Goal: Transaction & Acquisition: Purchase product/service

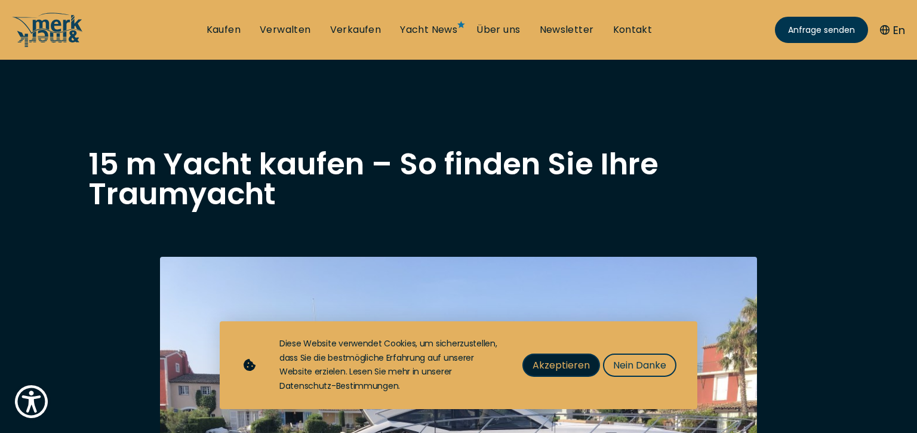
click at [559, 359] on span "Akzeptieren" at bounding box center [560, 365] width 57 height 15
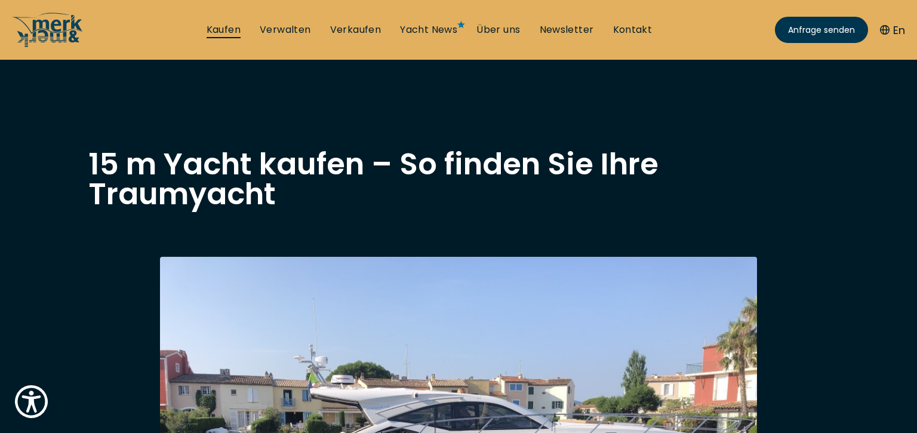
click at [221, 27] on link "Kaufen" at bounding box center [224, 29] width 34 height 13
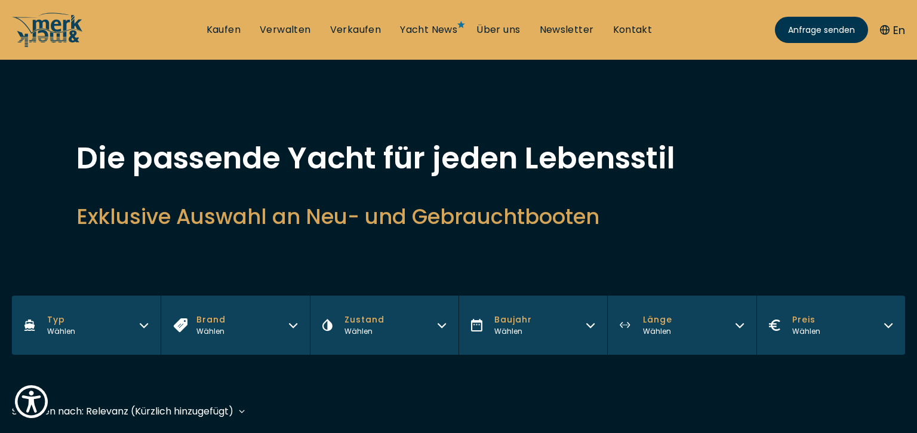
click at [298, 323] on button "Brand Wählen" at bounding box center [235, 324] width 149 height 59
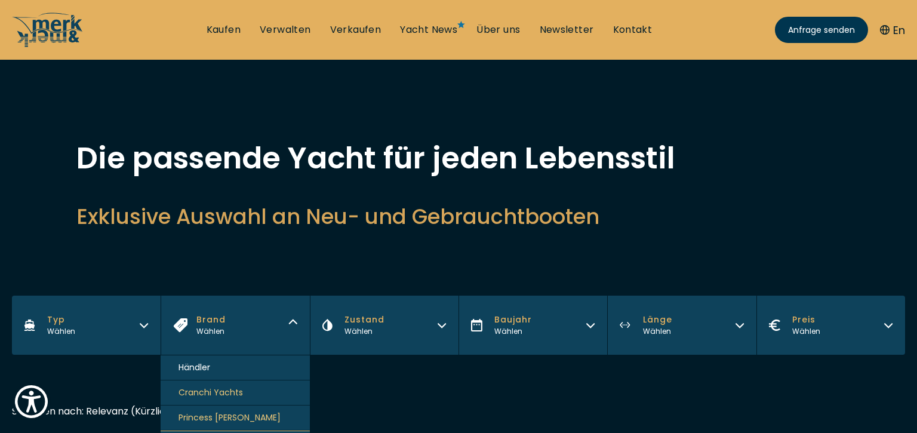
click at [138, 324] on button "Typ Wählen" at bounding box center [86, 324] width 149 height 59
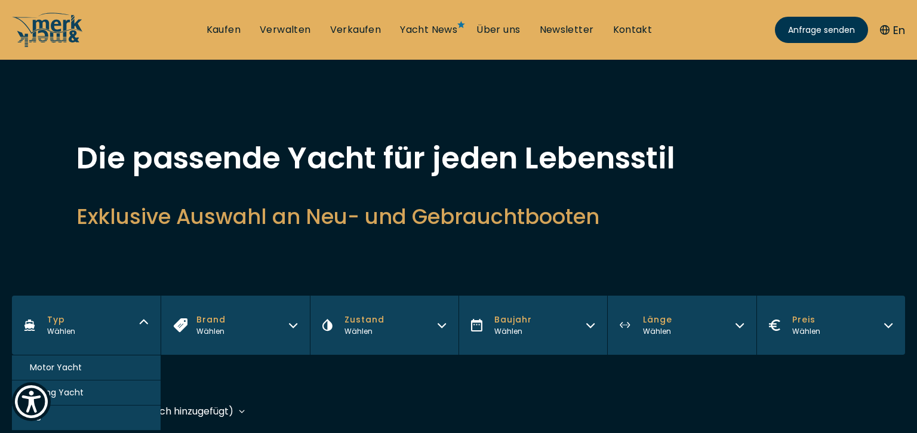
click at [121, 386] on button "Sailing Yacht" at bounding box center [86, 392] width 149 height 25
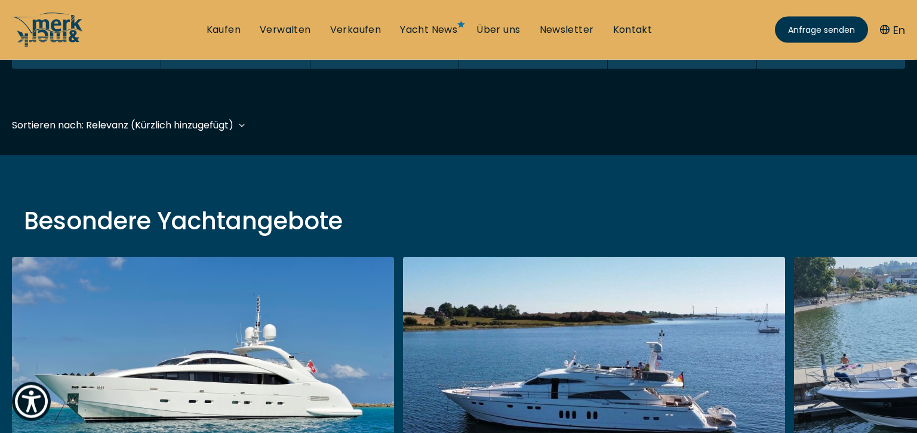
scroll to position [291, 0]
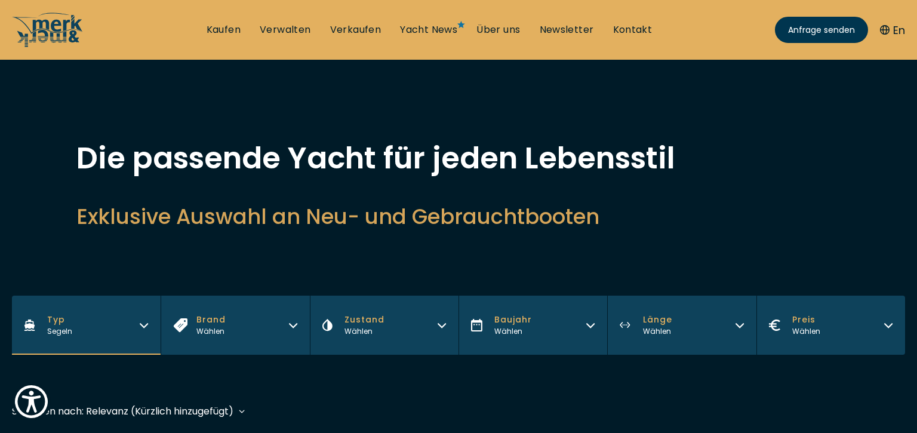
click at [444, 326] on icon "button" at bounding box center [441, 326] width 7 height 4
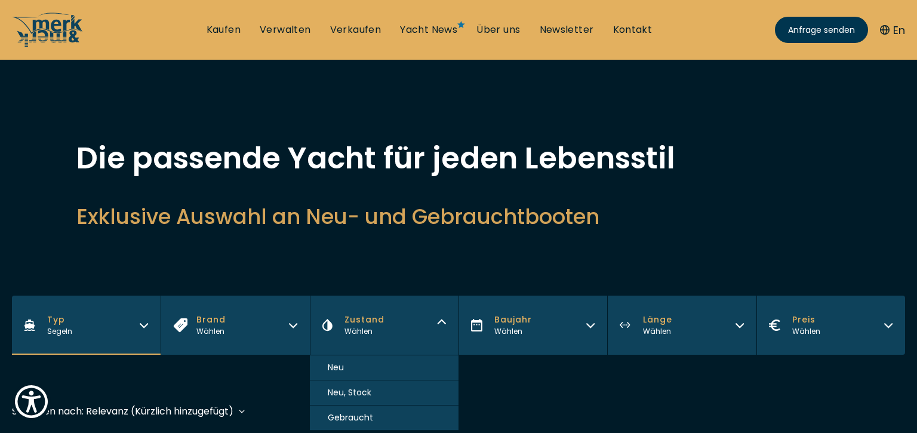
click at [374, 417] on button "Gebraucht" at bounding box center [384, 417] width 149 height 25
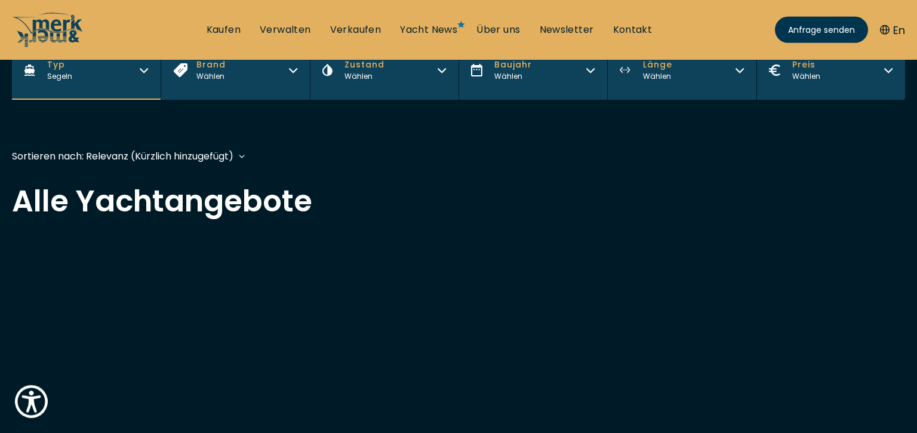
scroll to position [288, 0]
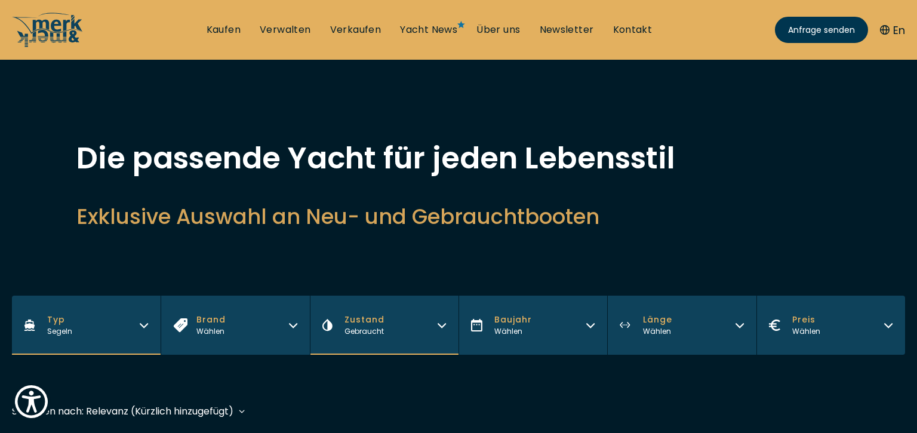
click at [738, 323] on icon "button" at bounding box center [740, 324] width 10 height 10
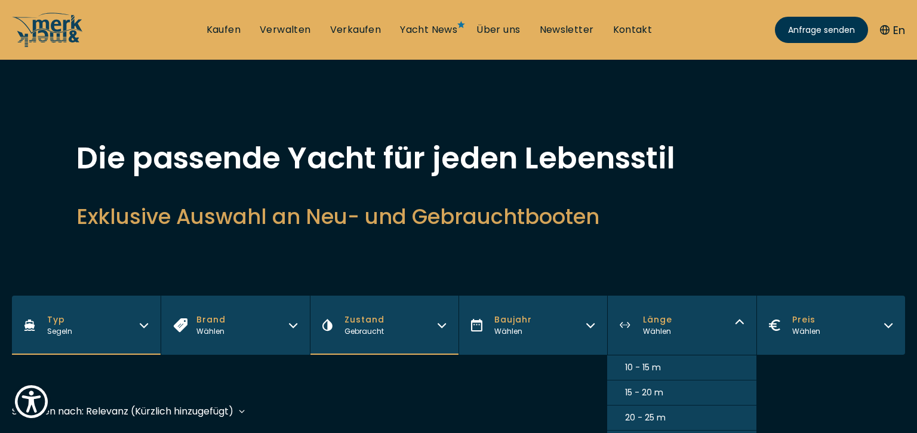
click at [671, 368] on button "10 - 15 m" at bounding box center [681, 367] width 149 height 25
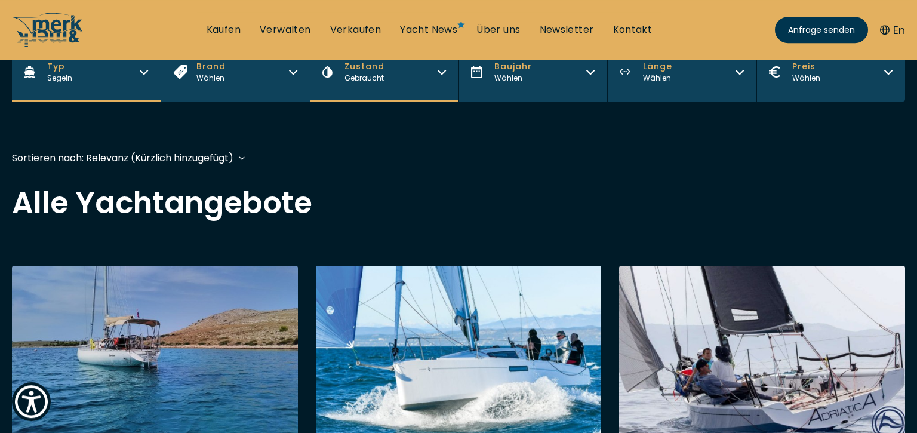
scroll to position [286, 0]
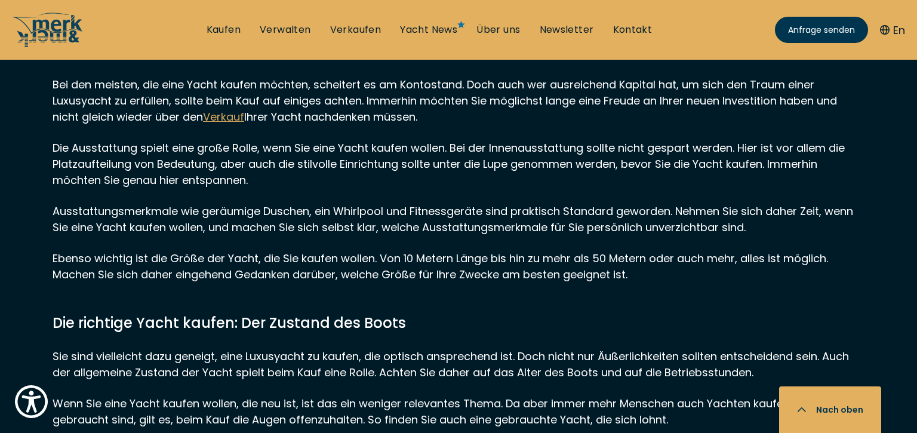
scroll to position [1702, 0]
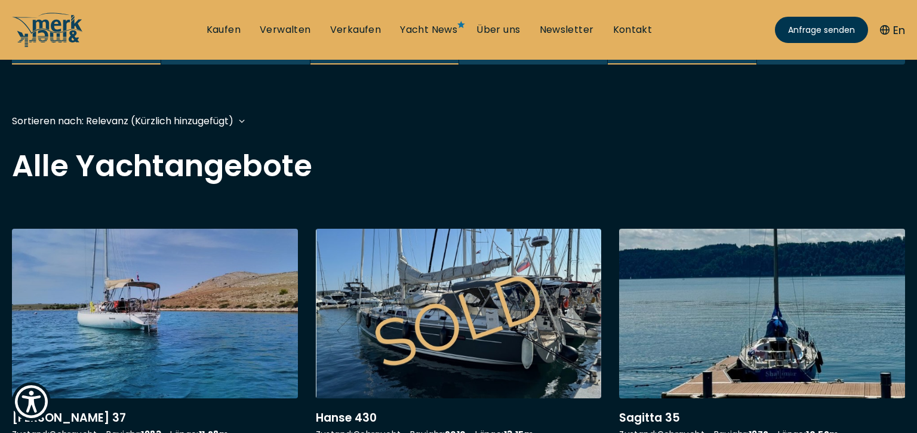
scroll to position [291, 0]
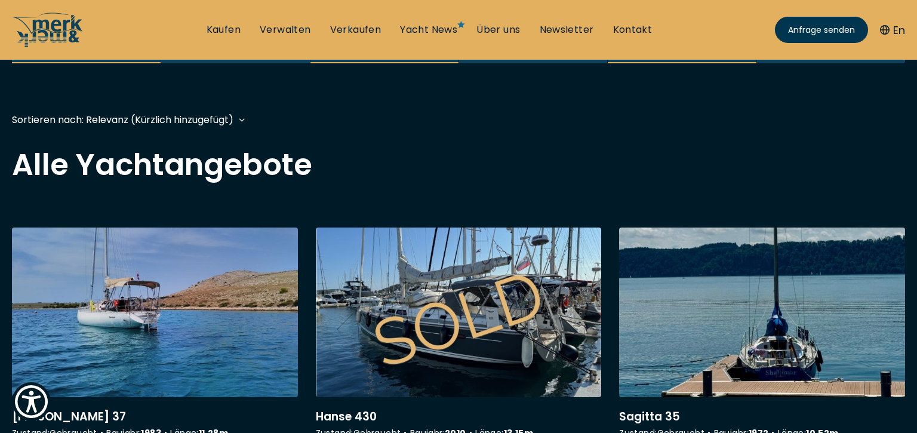
scroll to position [291, 0]
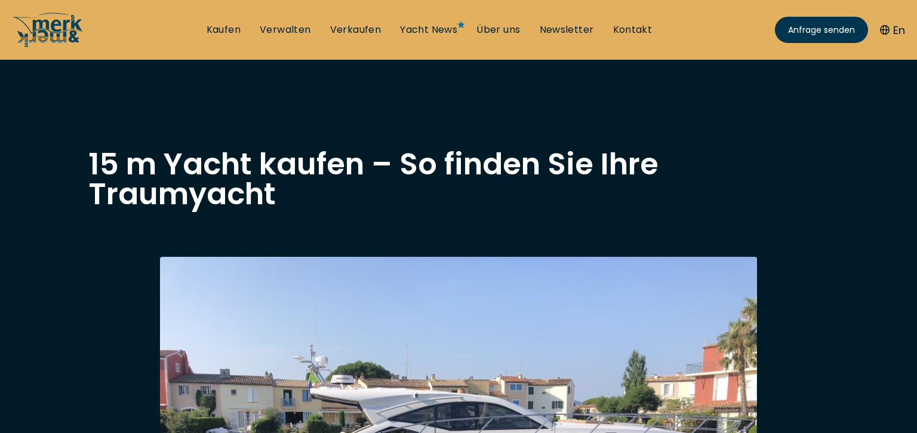
scroll to position [291, 0]
